Goal: Information Seeking & Learning: Learn about a topic

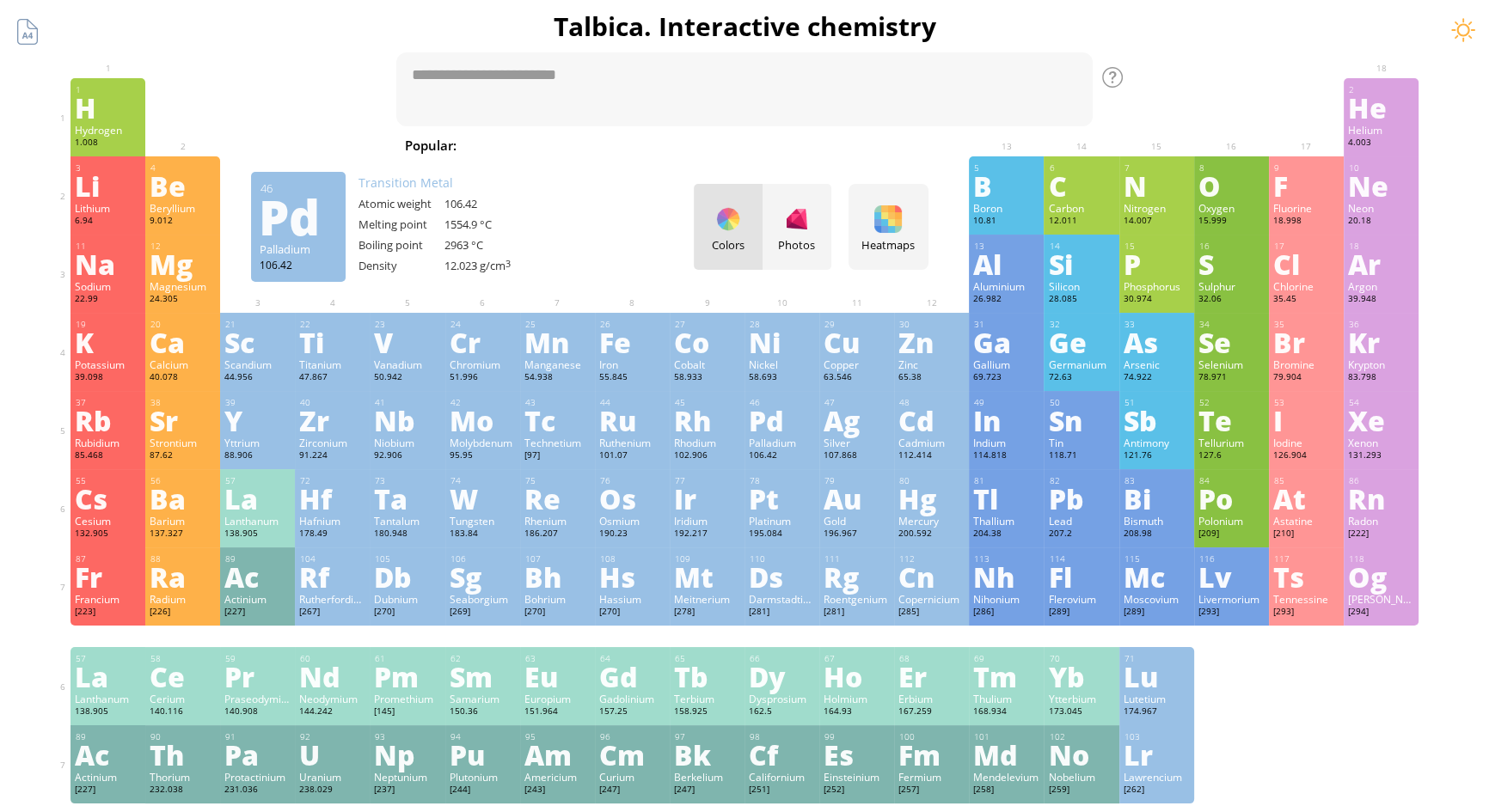
click at [776, 425] on div "Pd" at bounding box center [782, 421] width 66 height 27
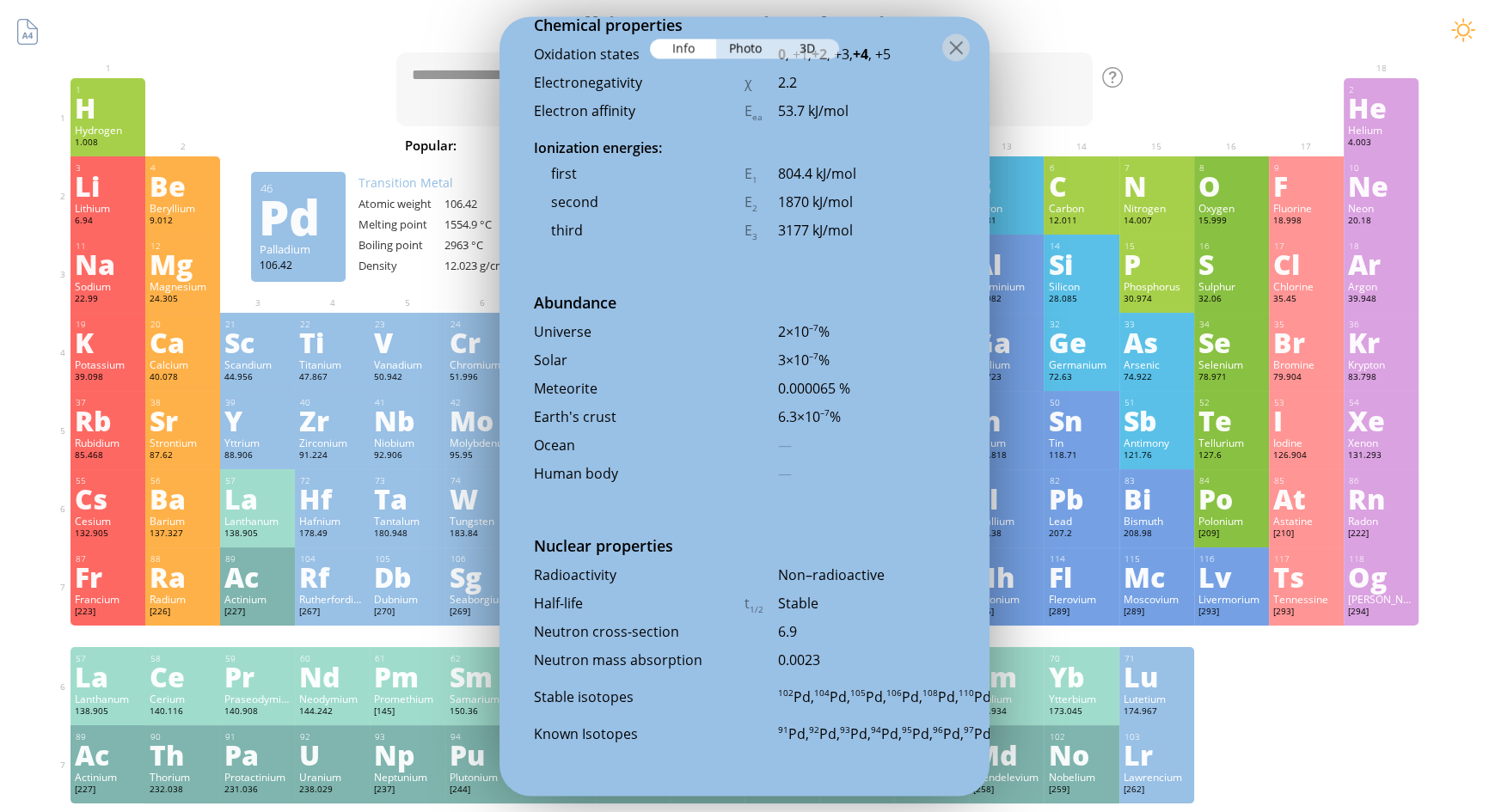
scroll to position [2946, 0]
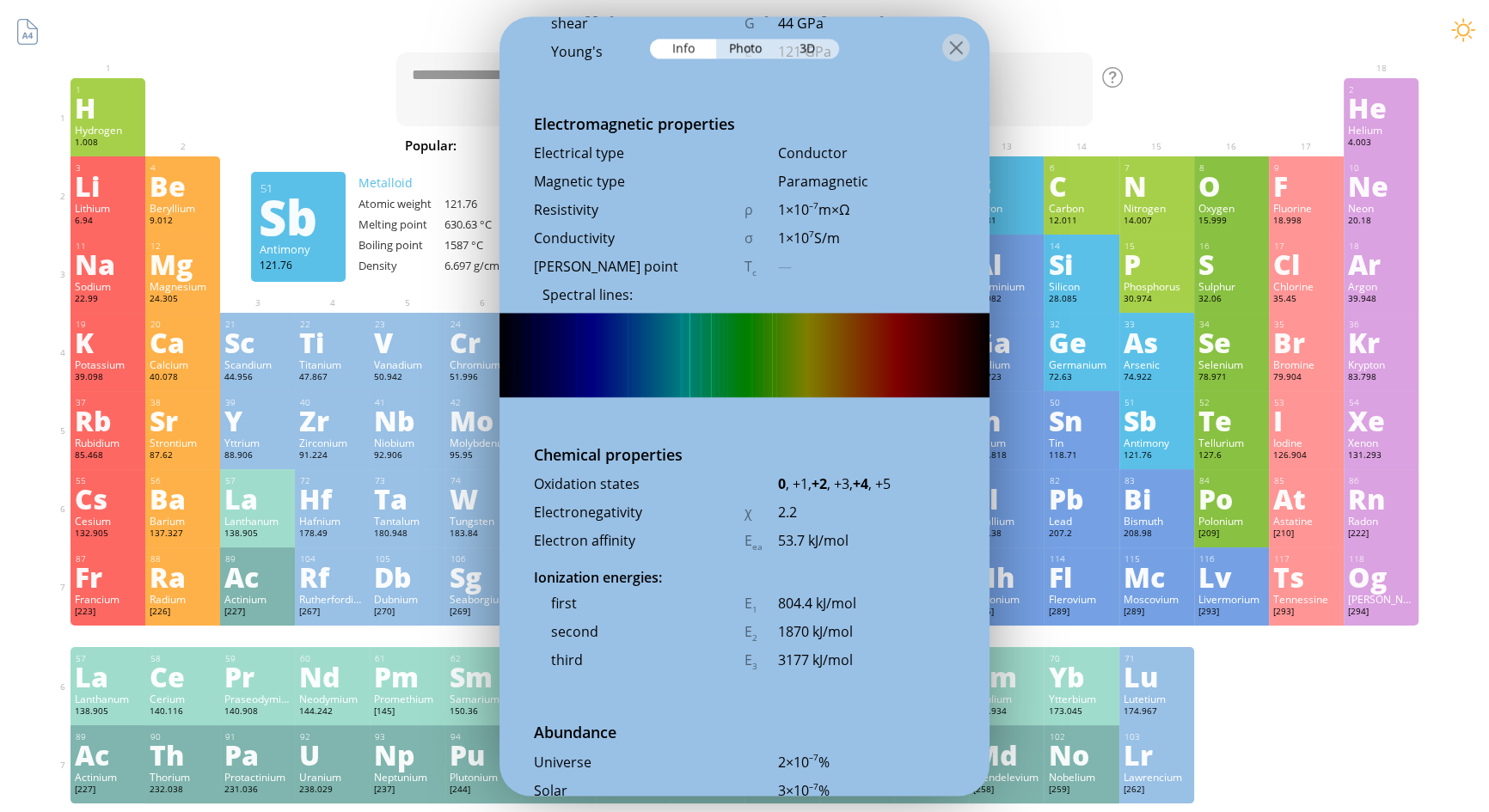
click at [1178, 443] on div "Antimony" at bounding box center [1157, 443] width 66 height 14
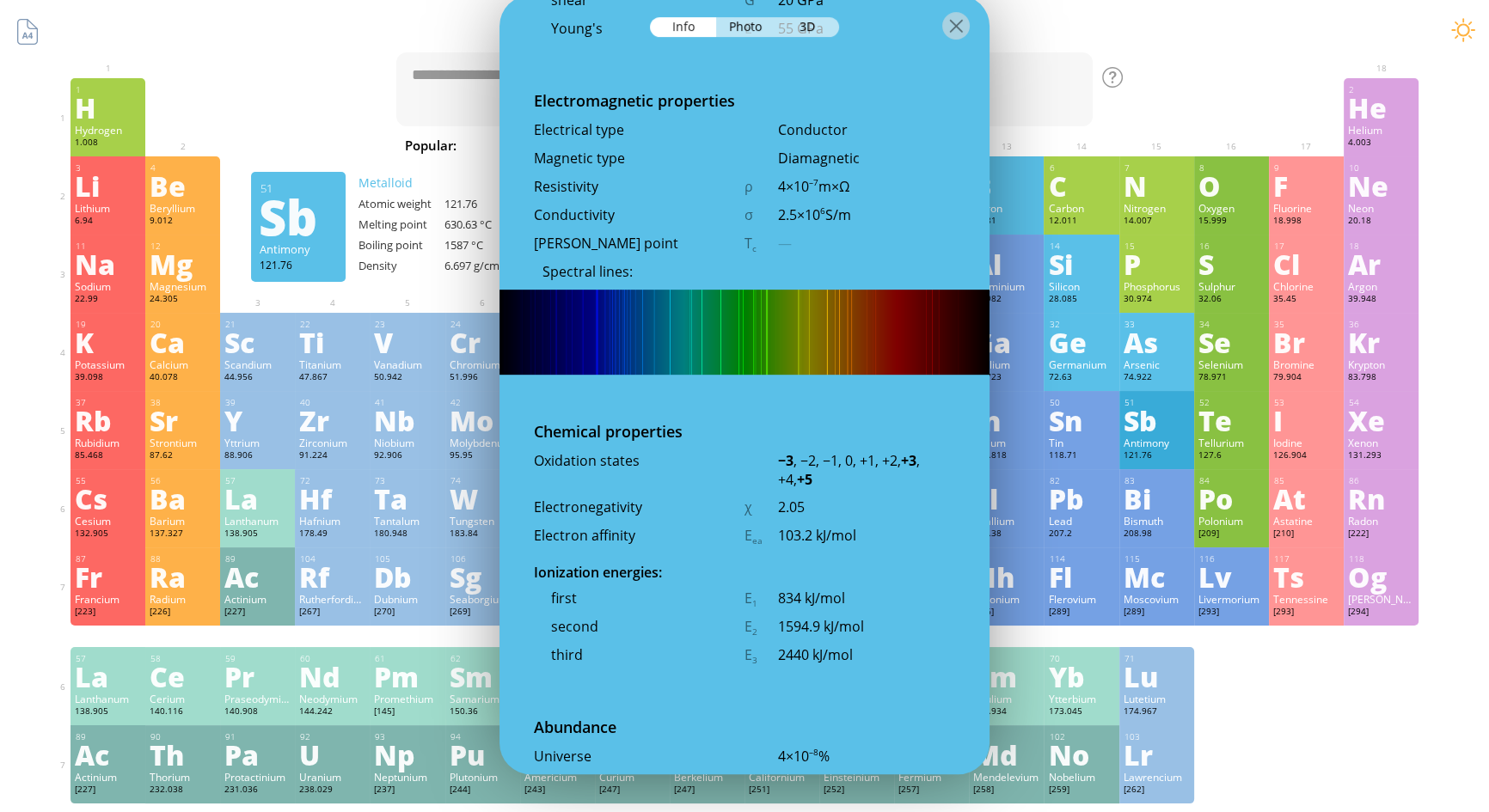
scroll to position [3119, 0]
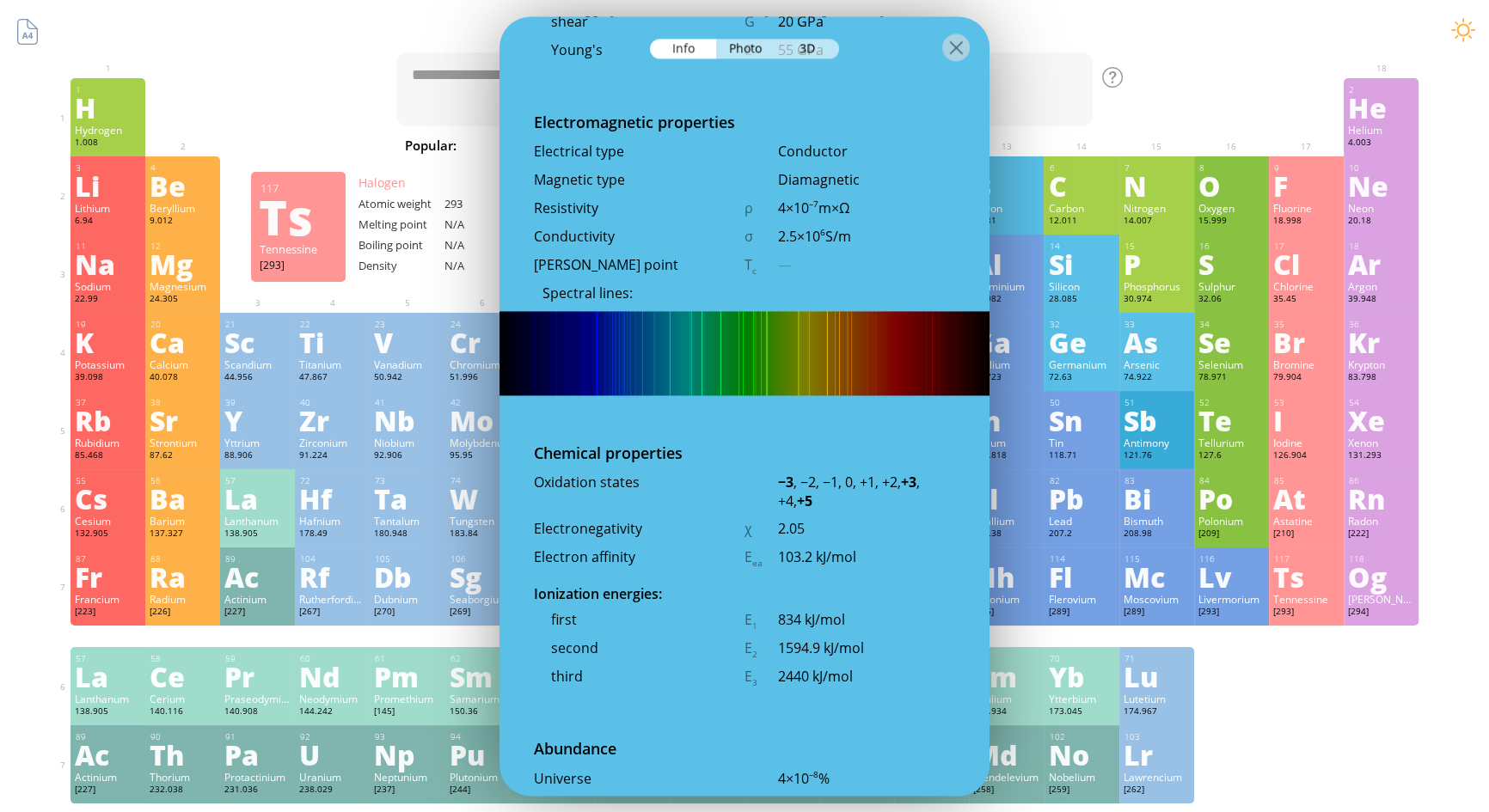
click at [1372, 647] on div at bounding box center [744, 636] width 1348 height 22
click at [1315, 511] on div "At" at bounding box center [1306, 498] width 66 height 27
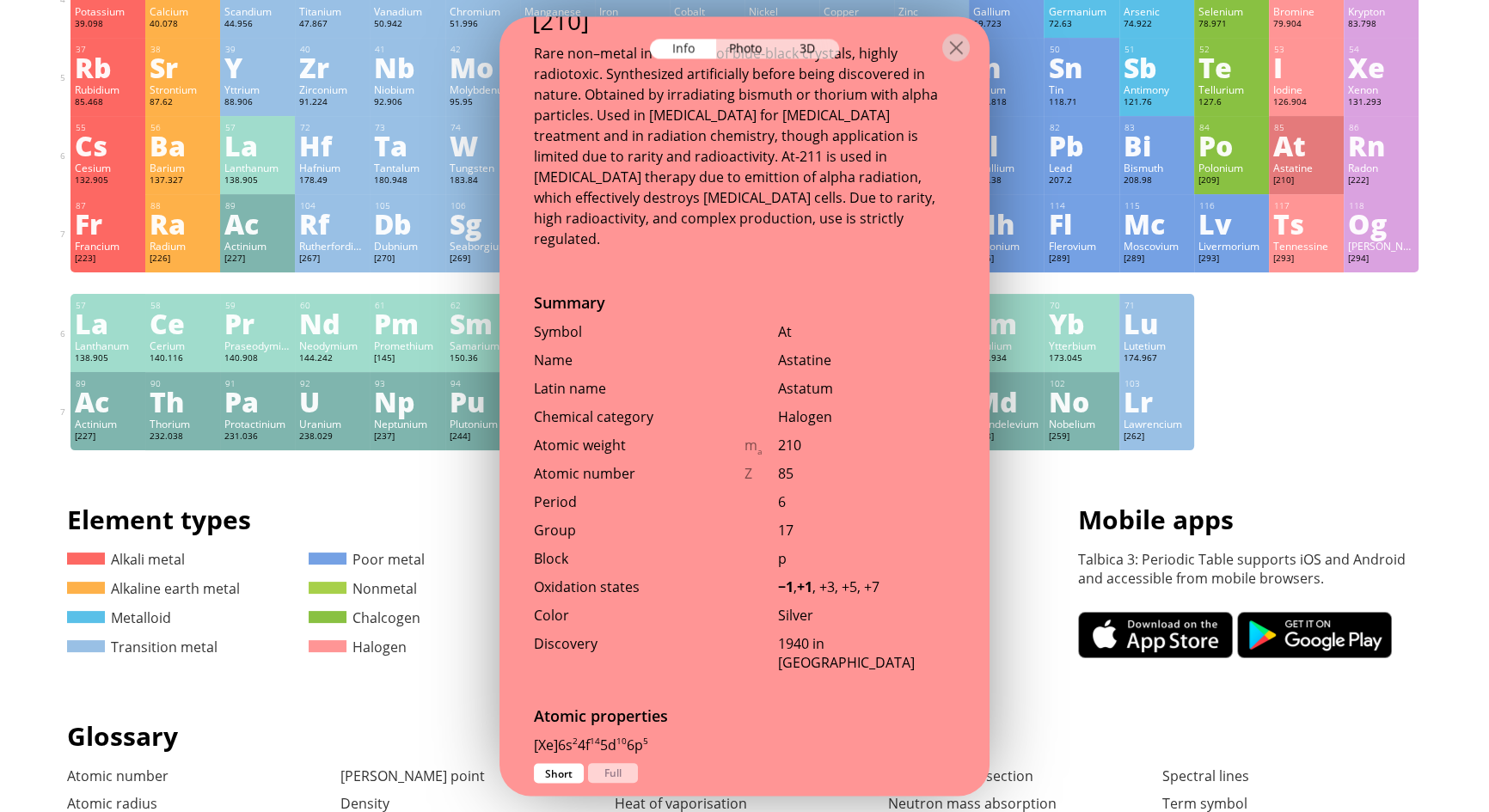
scroll to position [547, 0]
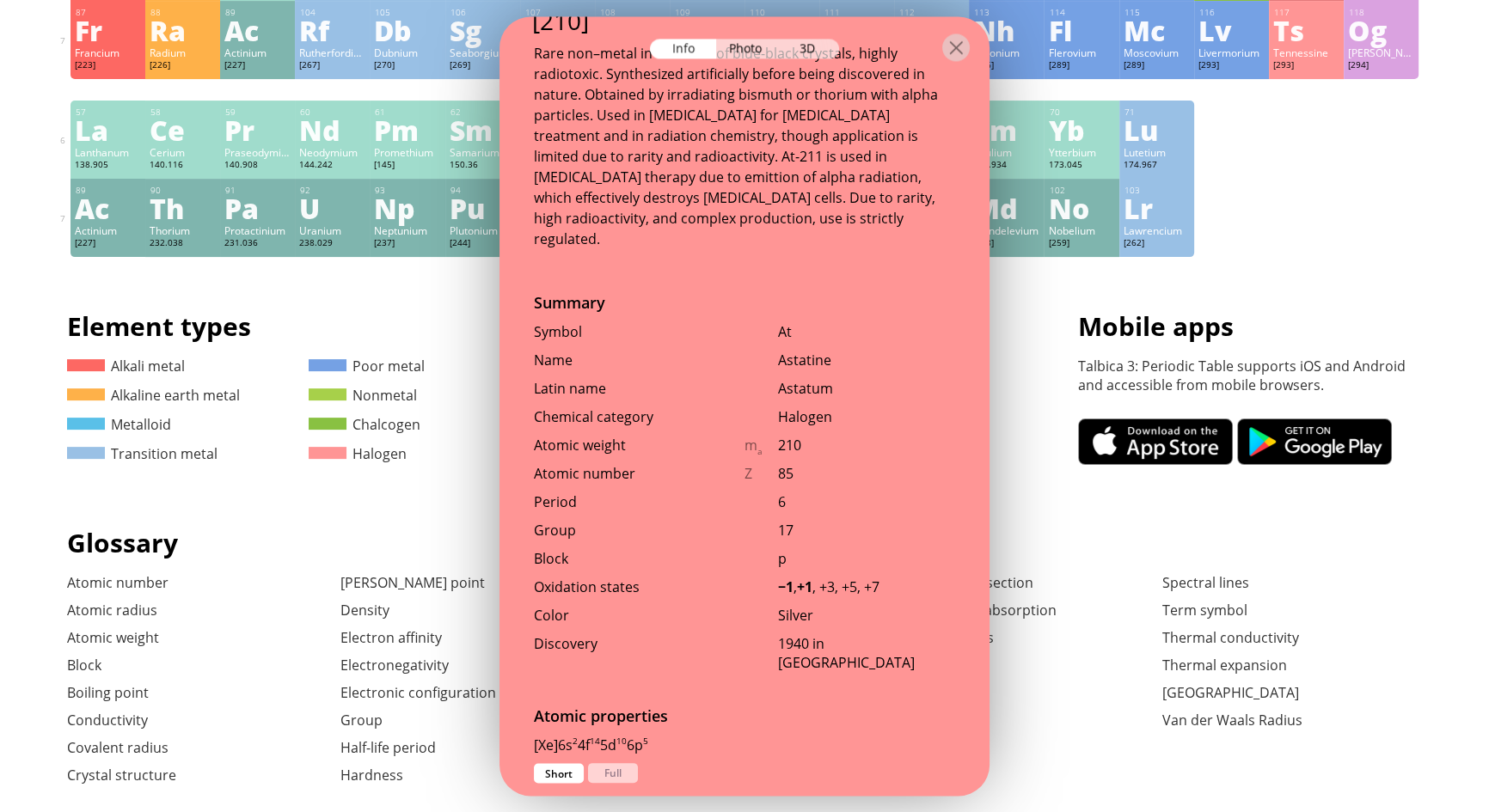
click at [1179, 237] on div "Lawrencium" at bounding box center [1157, 230] width 66 height 14
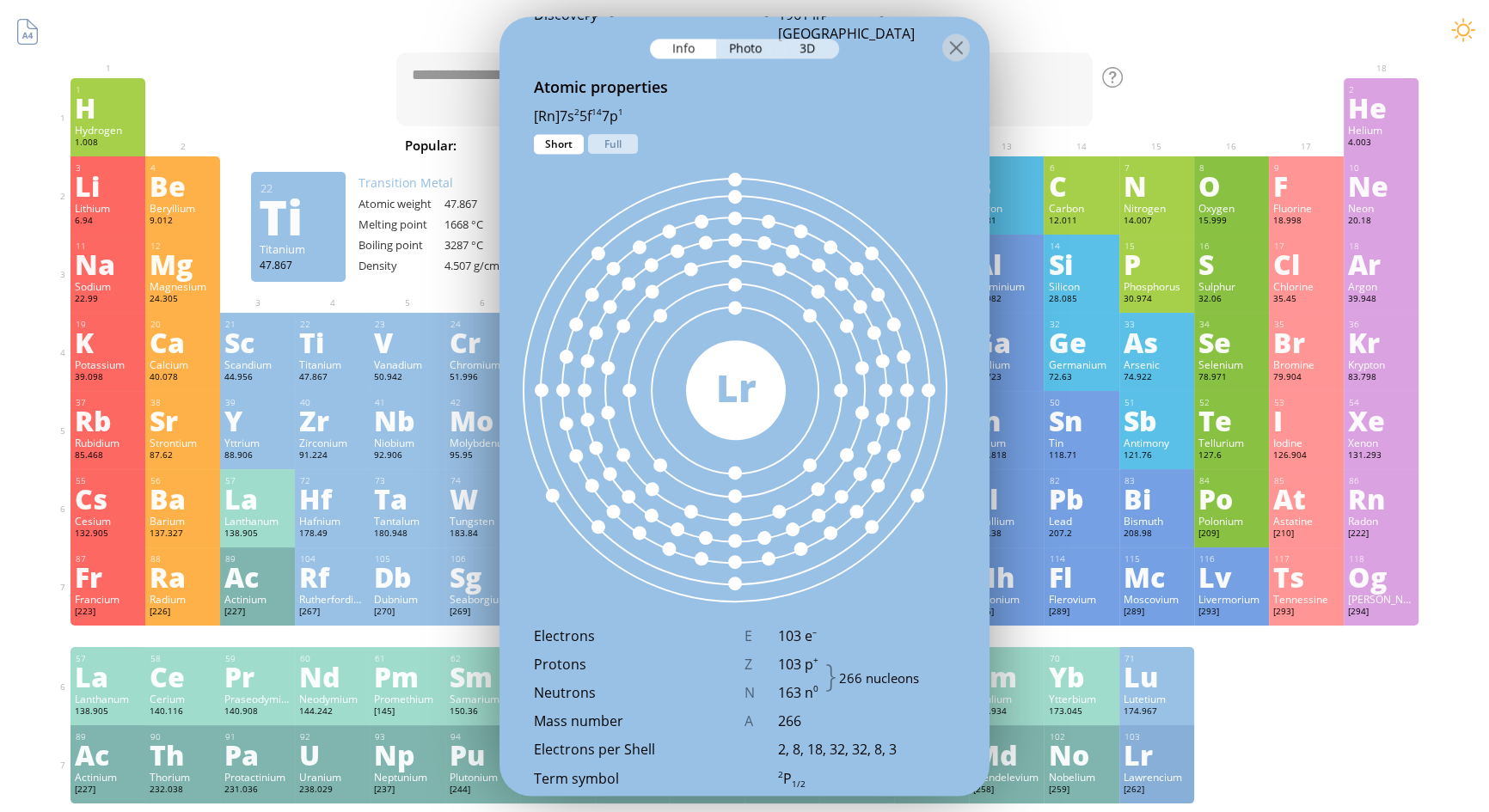
scroll to position [0, 0]
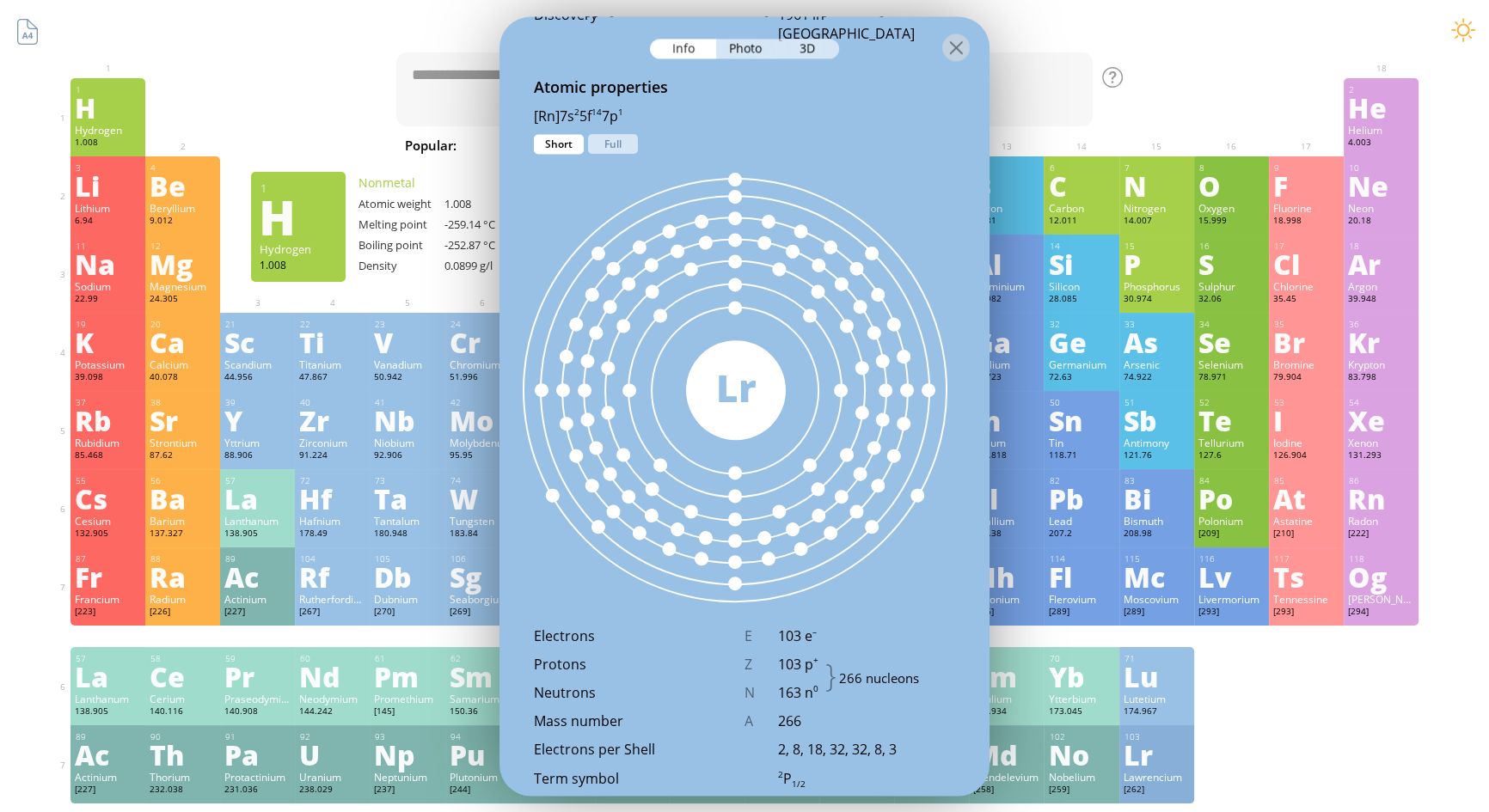
click at [125, 123] on div "Hydrogen" at bounding box center [108, 129] width 66 height 14
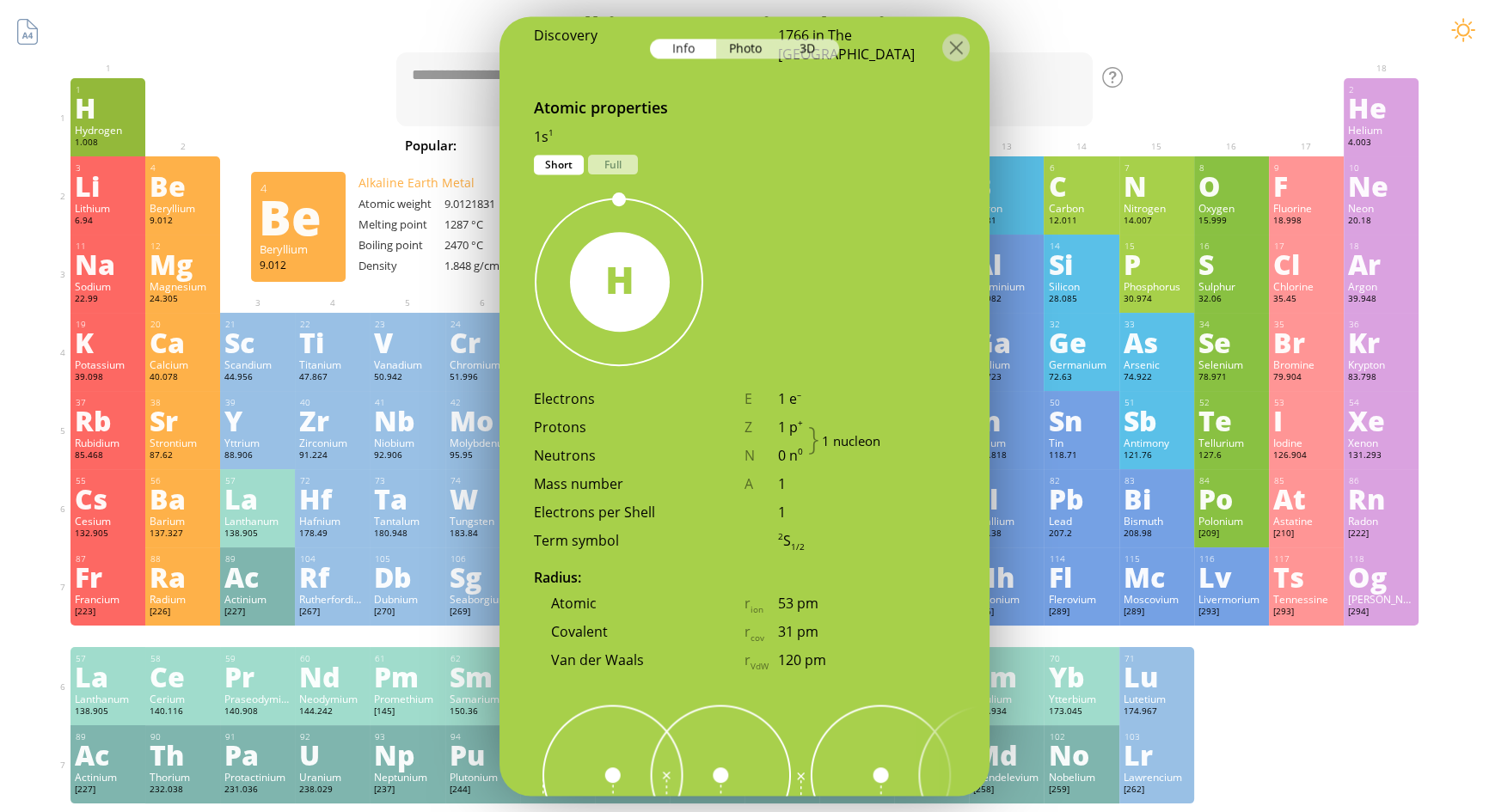
click at [208, 210] on div "Beryllium" at bounding box center [183, 208] width 66 height 14
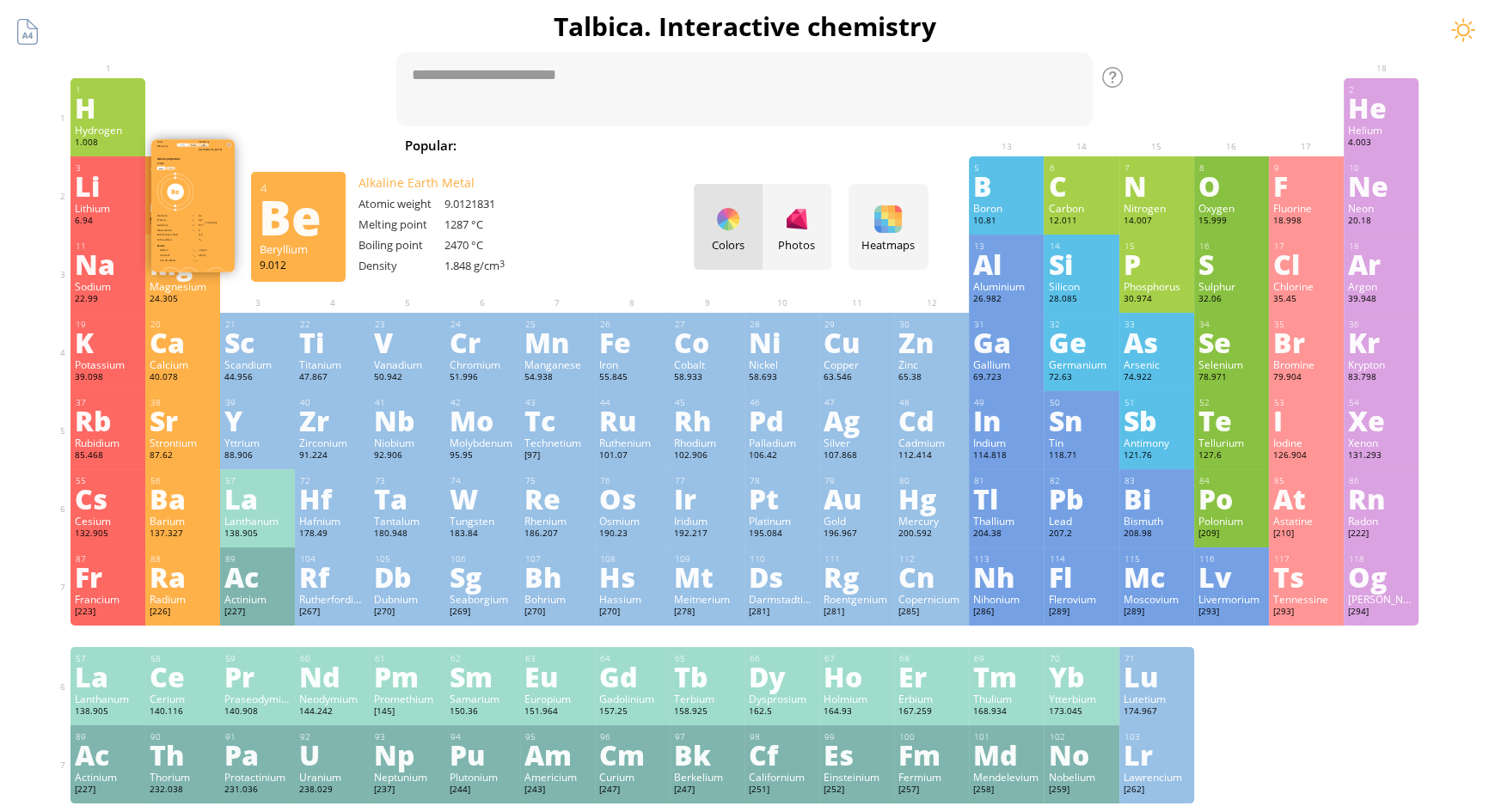
scroll to position [865, 0]
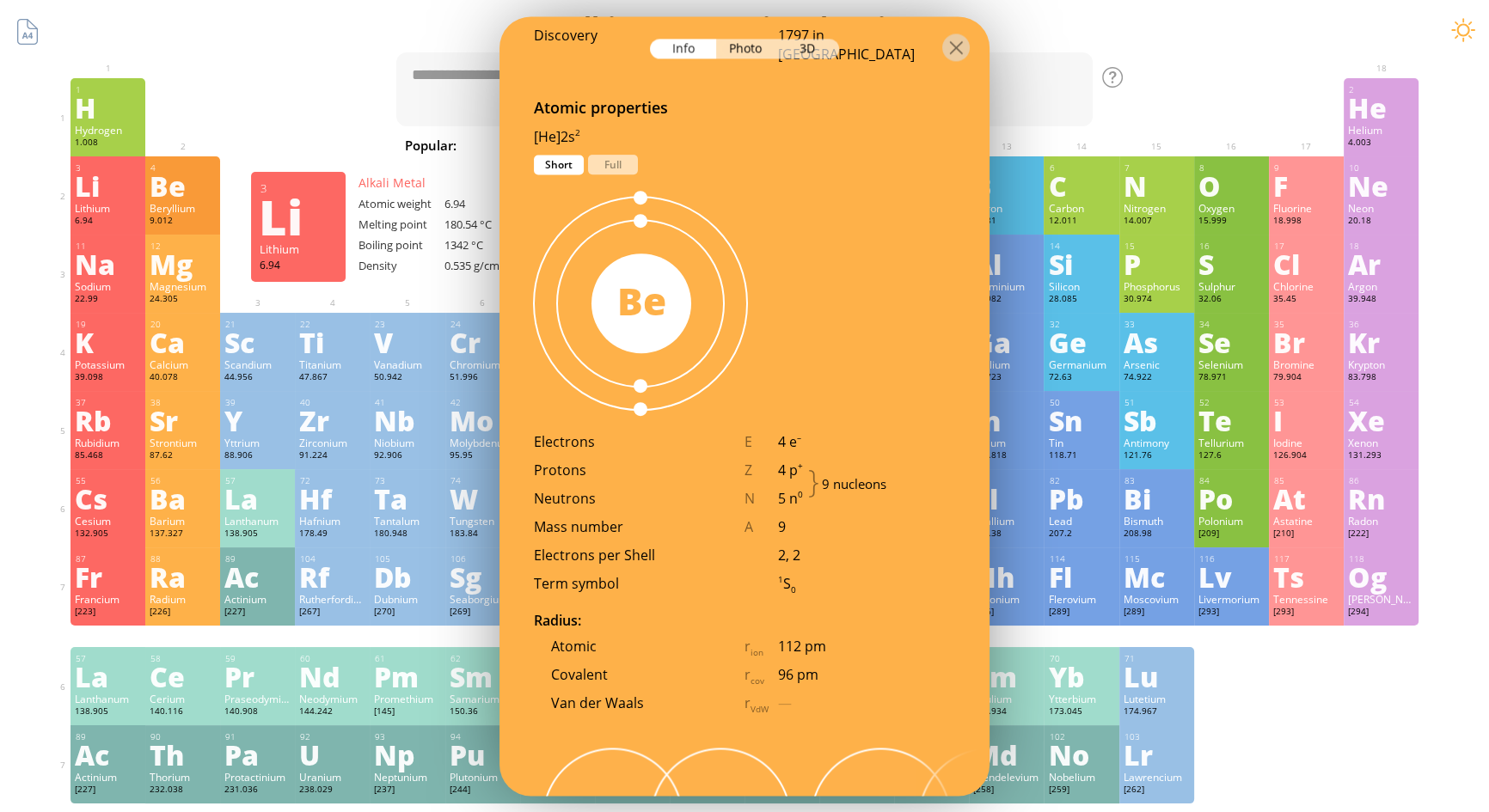
click at [127, 219] on div "6.94" at bounding box center [108, 221] width 66 height 14
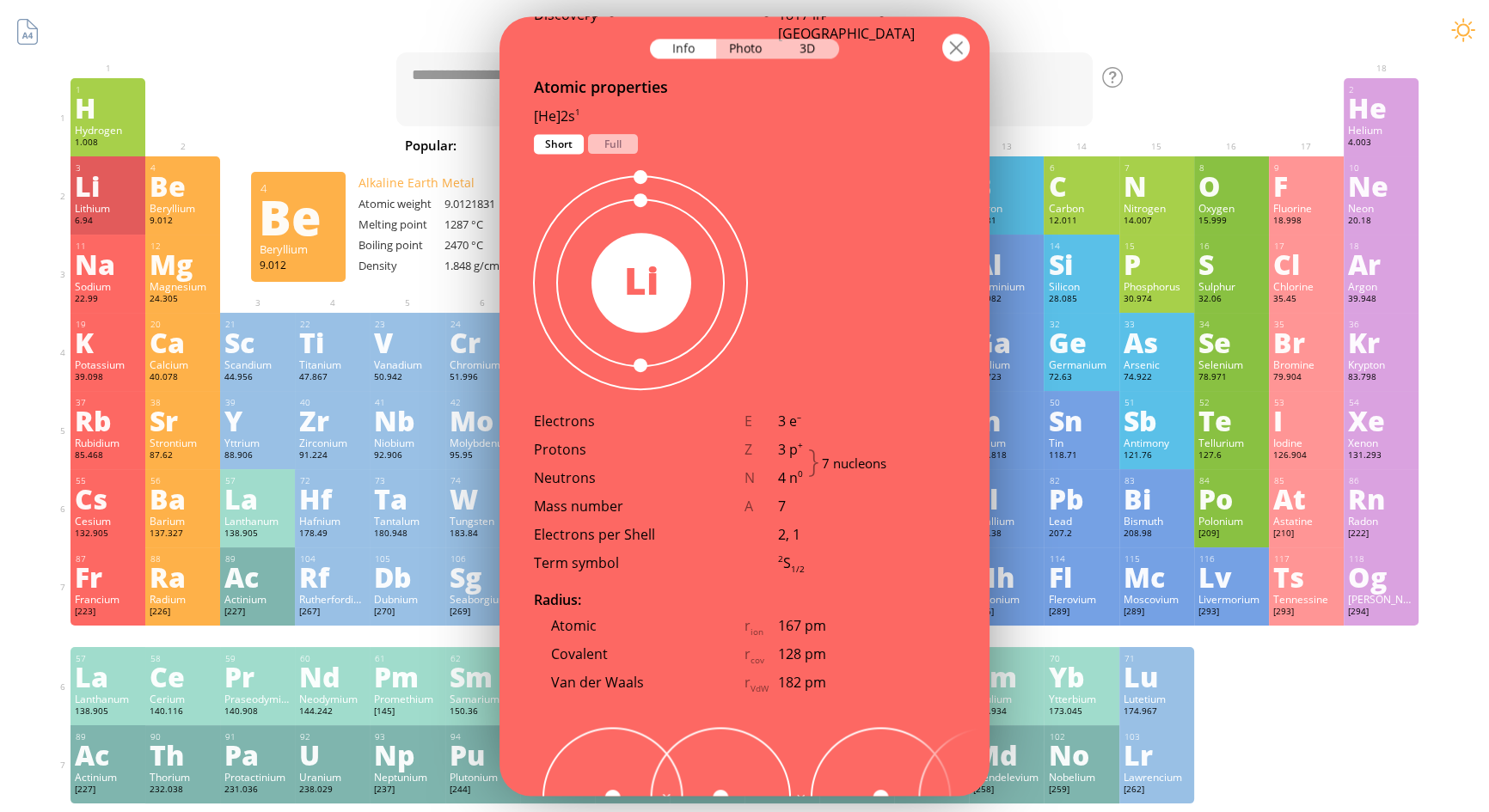
click at [953, 56] on div at bounding box center [956, 48] width 27 height 27
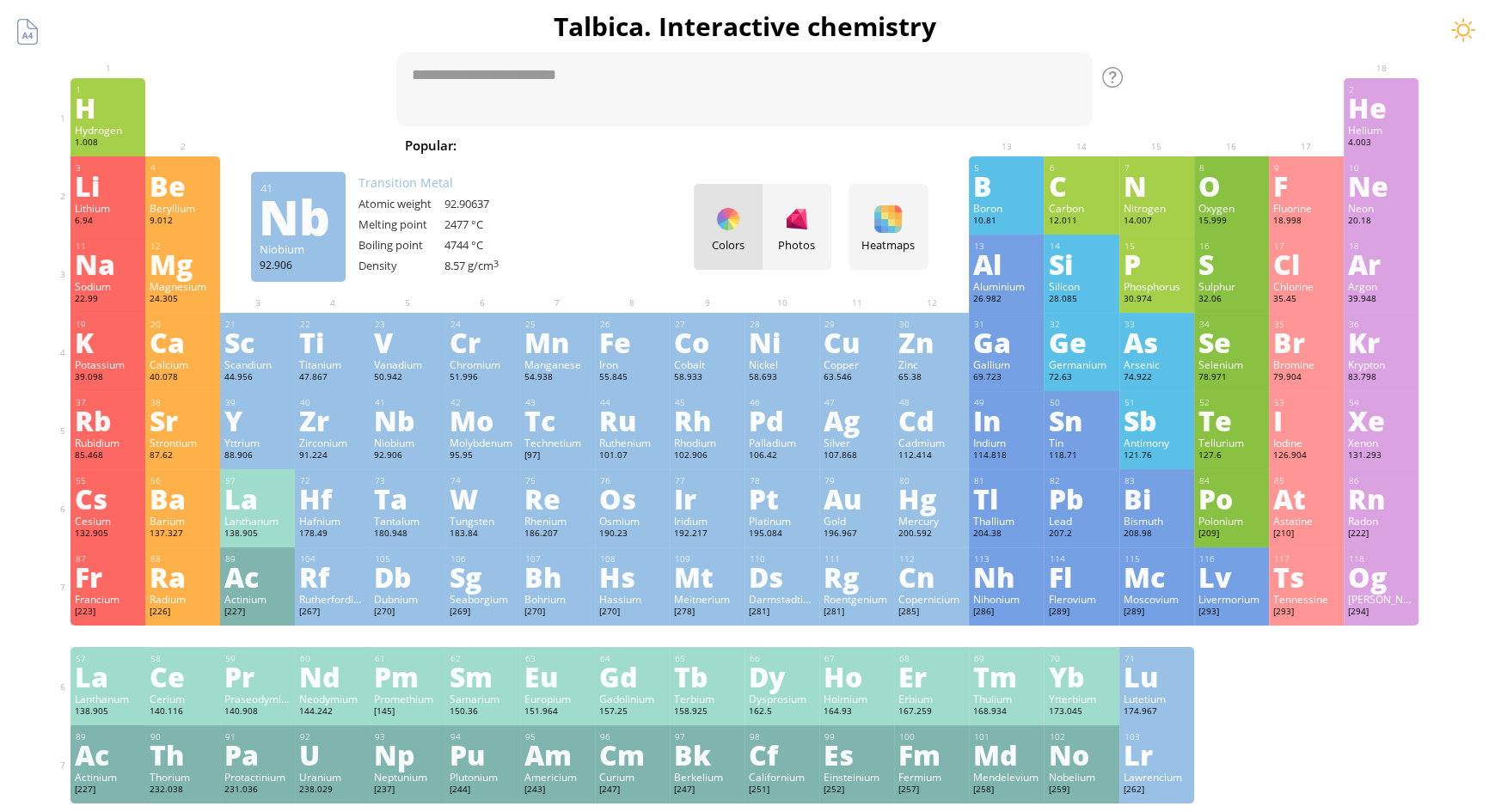
click at [409, 425] on div "Nb" at bounding box center [407, 421] width 66 height 27
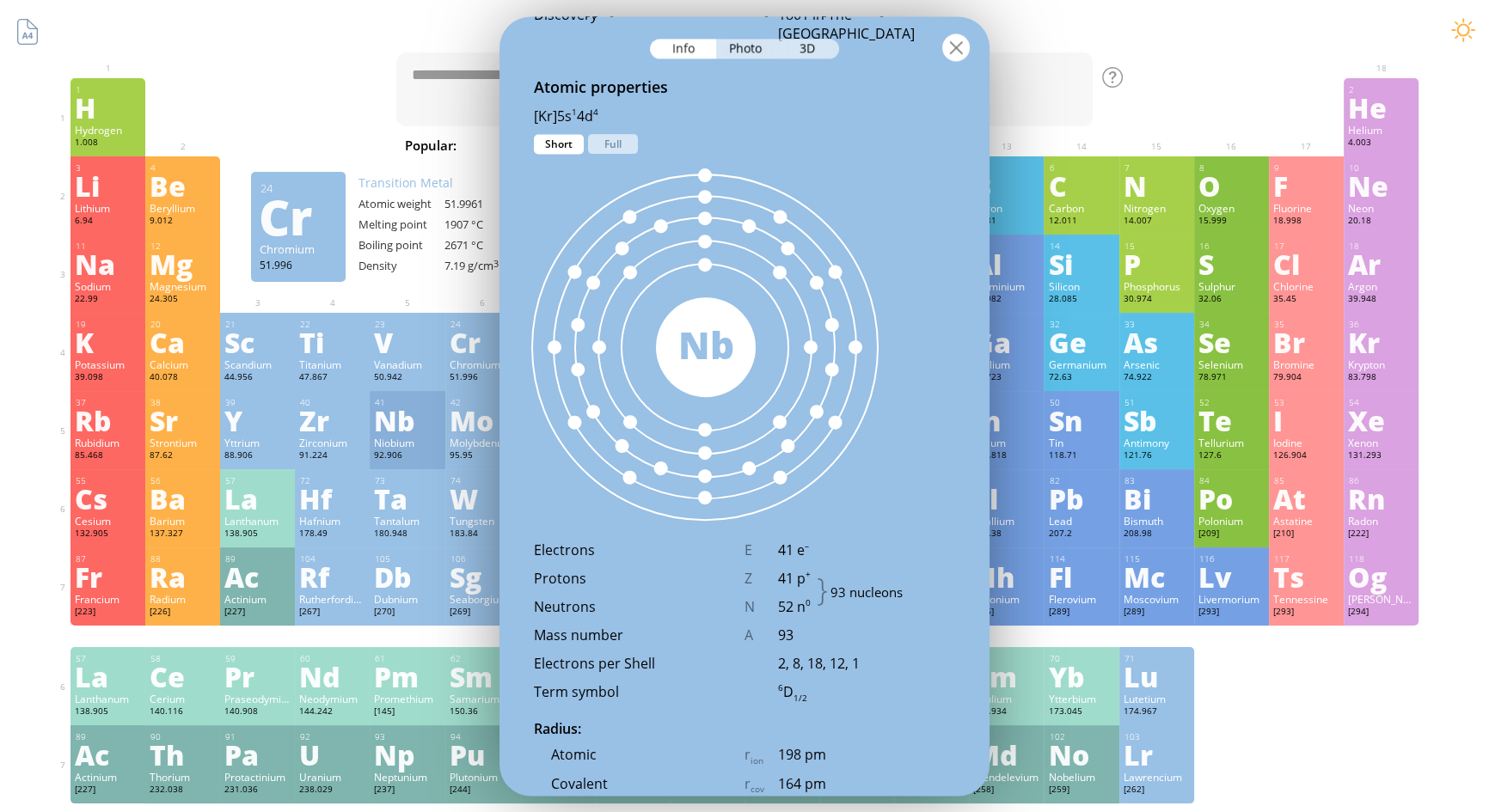
click at [955, 48] on div at bounding box center [956, 48] width 27 height 27
